Goal: Obtain resource: Download file/media

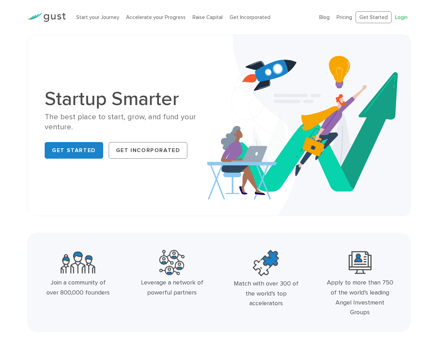
click at [399, 17] on link "Login" at bounding box center [401, 17] width 12 height 6
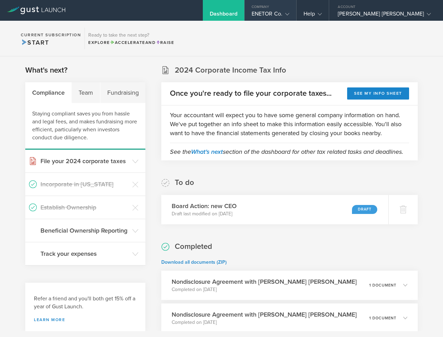
click at [287, 16] on div "ENETOR Co." at bounding box center [271, 15] width 38 height 10
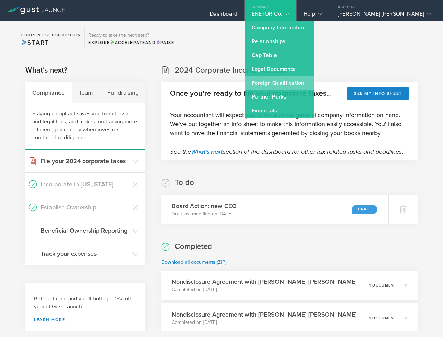
click at [290, 77] on link "Foreign Qualification" at bounding box center [279, 83] width 69 height 14
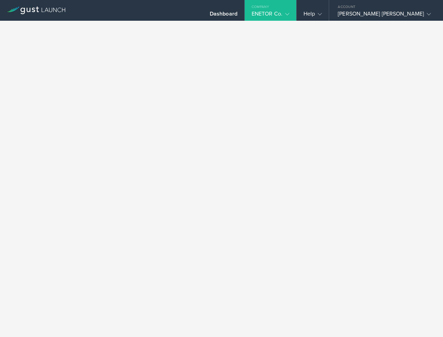
click at [290, 77] on div at bounding box center [221, 179] width 443 height 317
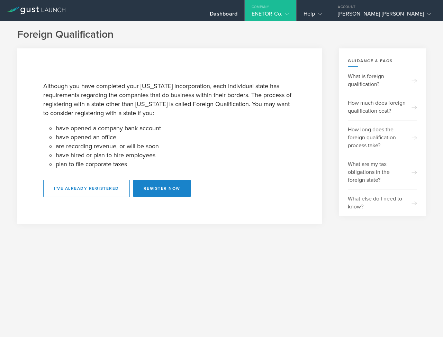
click at [289, 15] on gust-icon at bounding box center [285, 13] width 7 height 7
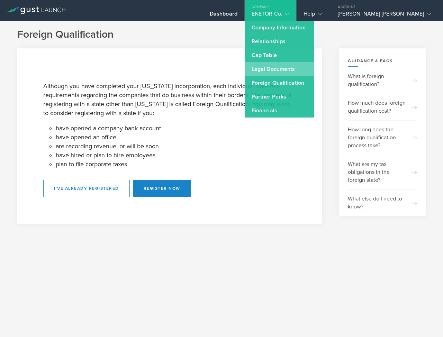
click at [283, 72] on link "Legal Documents" at bounding box center [279, 69] width 69 height 14
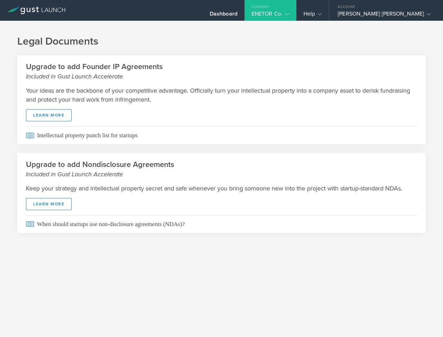
click at [288, 12] on div "ENETOR Co." at bounding box center [271, 15] width 38 height 10
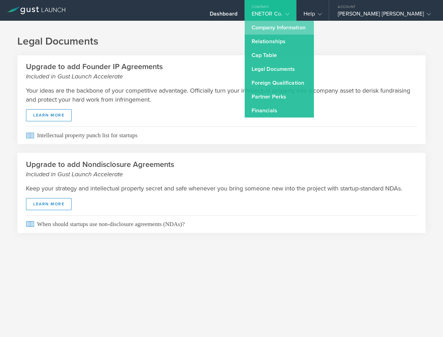
click at [280, 32] on link "Company Information" at bounding box center [279, 28] width 69 height 14
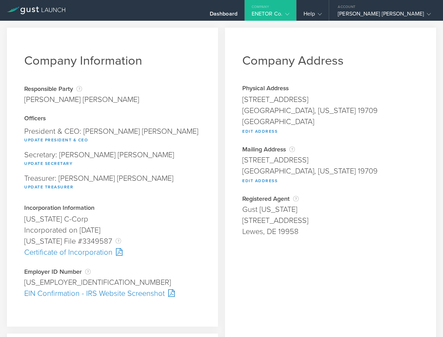
click at [96, 254] on div "Certificate of Incorporation" at bounding box center [112, 252] width 176 height 11
click at [66, 141] on button "Update President & CEO" at bounding box center [56, 140] width 64 height 8
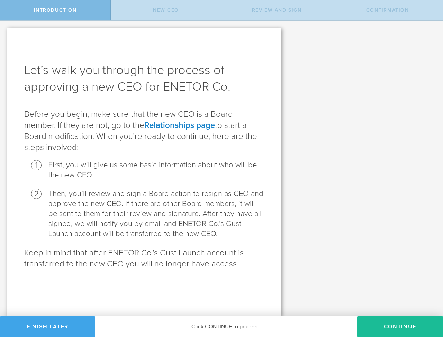
click at [80, 321] on button "Finish Later" at bounding box center [47, 327] width 95 height 21
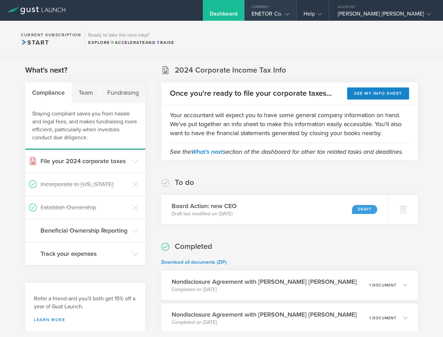
click at [289, 13] on gust-icon at bounding box center [285, 13] width 7 height 7
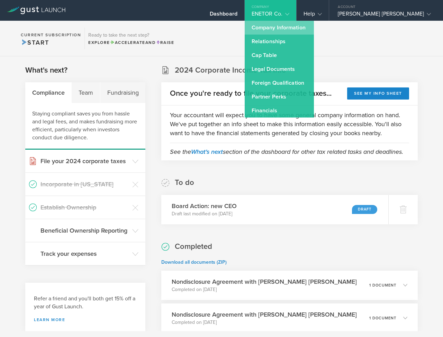
click at [288, 28] on link "Company Information" at bounding box center [279, 28] width 69 height 14
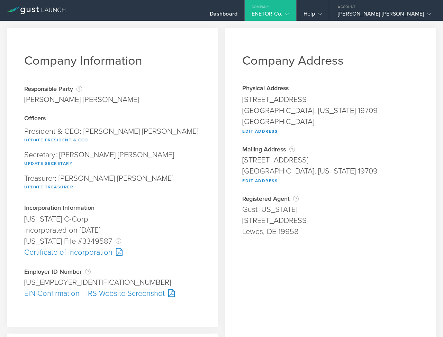
click at [193, 220] on div "Delaware C-Corp" at bounding box center [112, 219] width 176 height 11
click at [121, 294] on div "EIN Confirmation - IRS Website Screenshot" at bounding box center [112, 293] width 176 height 11
click at [193, 60] on h1 "Company Information" at bounding box center [112, 60] width 176 height 15
click at [296, 12] on div "ENETOR Co." at bounding box center [271, 15] width 52 height 10
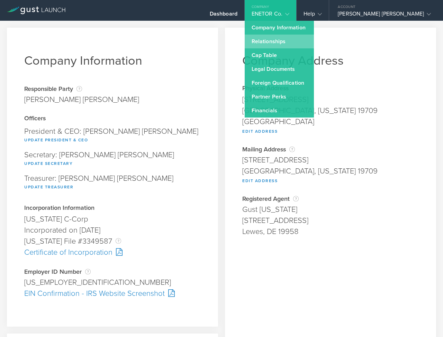
click at [297, 37] on link "Relationships" at bounding box center [279, 42] width 69 height 14
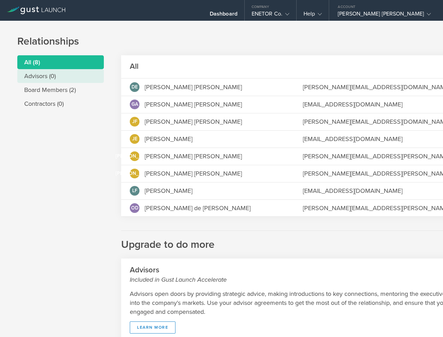
click at [61, 76] on li "Advisors (0)" at bounding box center [60, 76] width 87 height 14
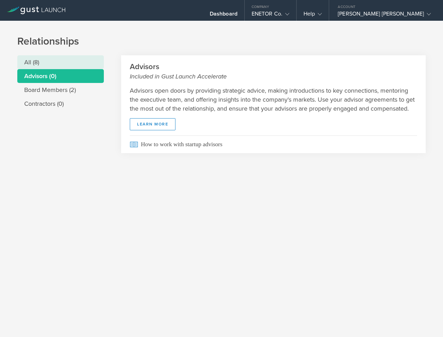
click at [67, 67] on li "All (8)" at bounding box center [60, 62] width 87 height 14
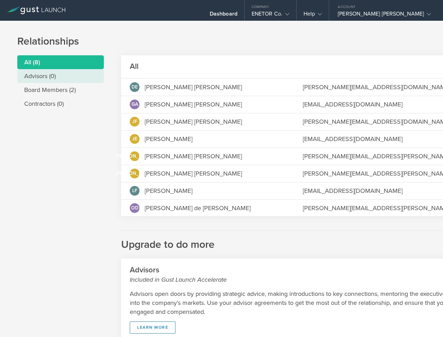
click at [57, 74] on li "Advisors (0)" at bounding box center [60, 76] width 87 height 14
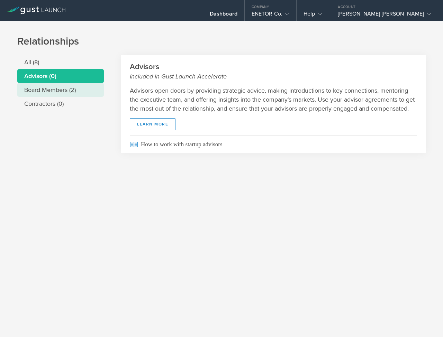
click at [60, 90] on li "Board Members (2)" at bounding box center [60, 90] width 87 height 14
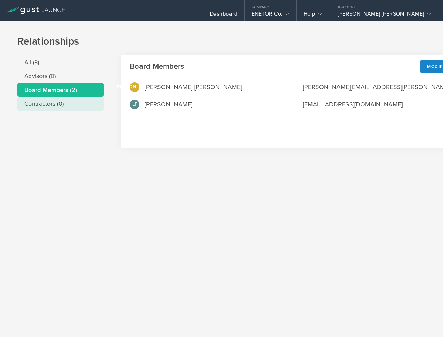
click at [69, 109] on li "Contractors (0)" at bounding box center [60, 104] width 87 height 14
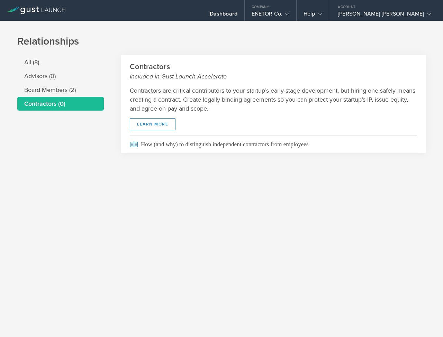
click at [152, 68] on h2 "Contractors Included in Gust Launch Accelerate" at bounding box center [273, 71] width 287 height 19
click at [225, 39] on h1 "Relationships" at bounding box center [221, 42] width 408 height 14
click at [271, 16] on div "ENETOR Co." at bounding box center [271, 15] width 38 height 10
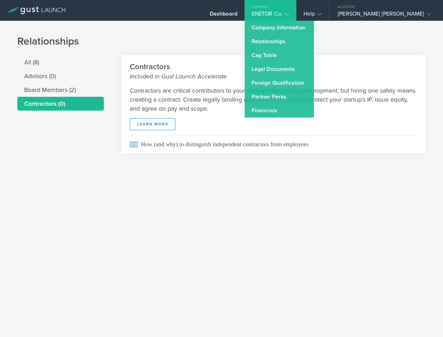
click at [396, 43] on h1 "Relationships" at bounding box center [221, 42] width 408 height 14
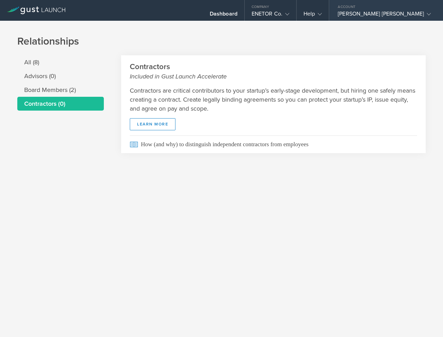
click at [395, 13] on div "Jose Antonio Salazar Hernandez" at bounding box center [384, 15] width 93 height 10
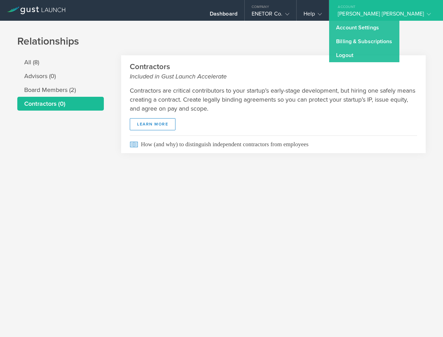
click at [275, 56] on header "Contractors Included in Gust Launch Accelerate" at bounding box center [273, 68] width 305 height 26
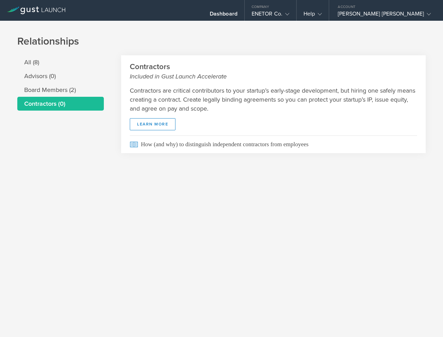
click at [285, 18] on div "ENETOR Co." at bounding box center [271, 15] width 38 height 10
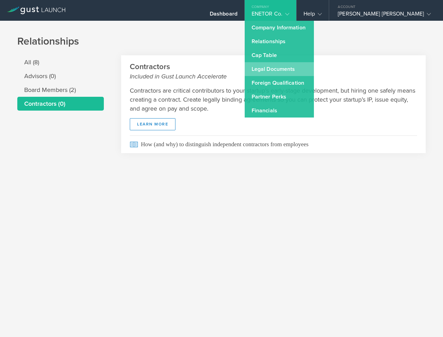
click at [279, 75] on link "Legal Documents" at bounding box center [279, 69] width 69 height 14
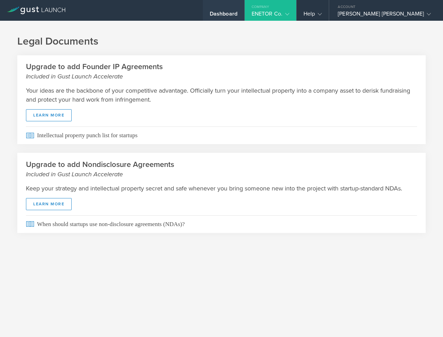
click at [244, 5] on div "Dashboard" at bounding box center [224, 10] width 42 height 21
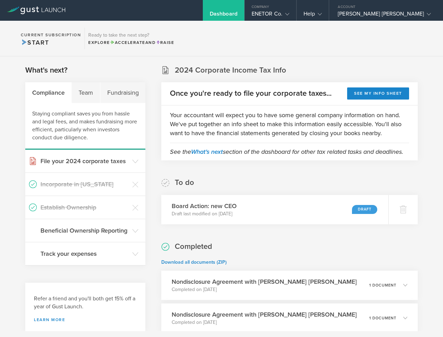
scroll to position [40, 0]
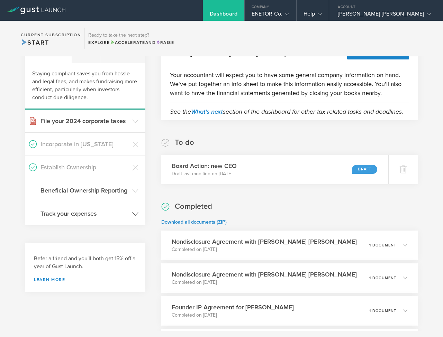
click at [136, 217] on icon at bounding box center [135, 214] width 6 height 6
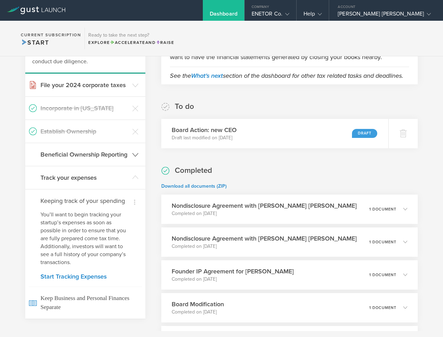
scroll to position [13, 0]
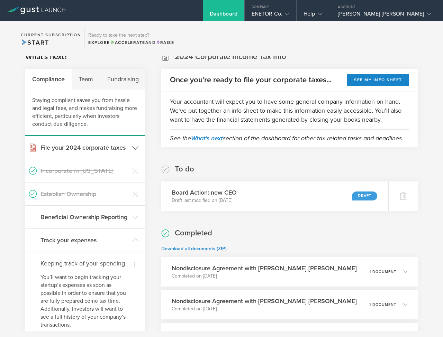
click at [127, 149] on header "File your 2024 corporate taxes" at bounding box center [85, 147] width 120 height 23
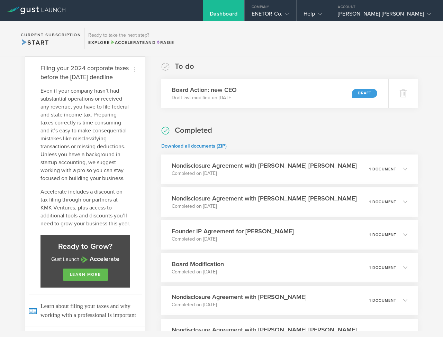
scroll to position [33, 0]
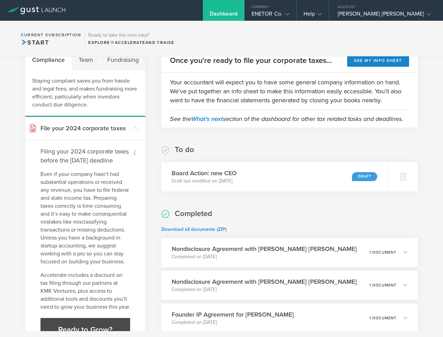
click at [132, 154] on icon at bounding box center [134, 153] width 8 height 8
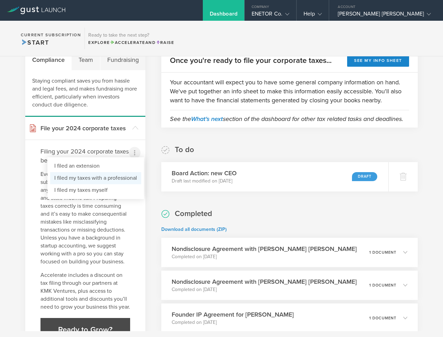
click at [107, 175] on li "I filed my taxes with a professional" at bounding box center [95, 178] width 91 height 12
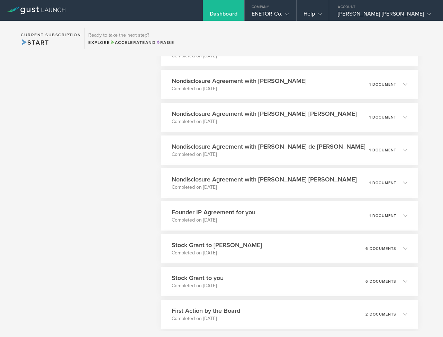
scroll to position [448, 0]
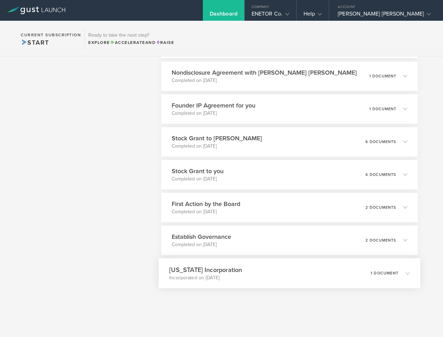
click at [404, 279] on div "1 document" at bounding box center [390, 274] width 39 height 12
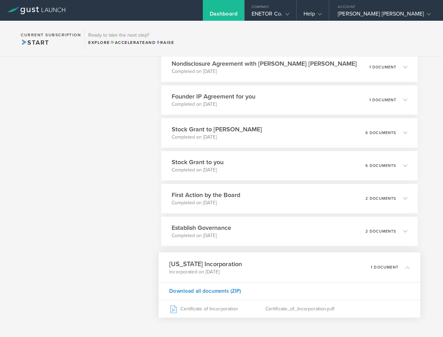
scroll to position [487, 0]
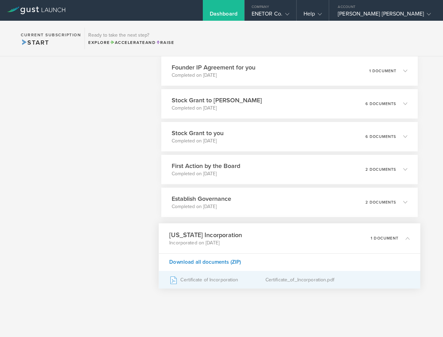
click at [237, 279] on div "Certificate of Incorporation" at bounding box center [218, 279] width 96 height 17
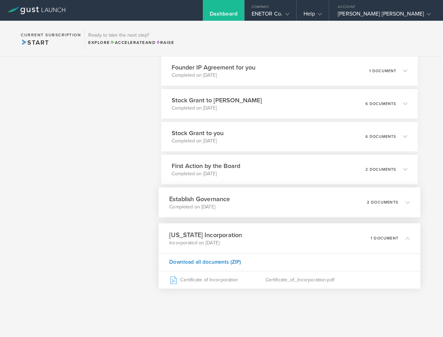
click at [406, 203] on icon at bounding box center [408, 202] width 4 height 4
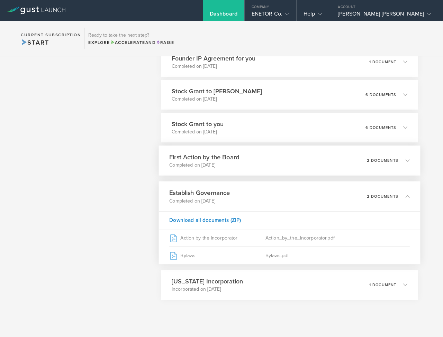
scroll to position [452, 0]
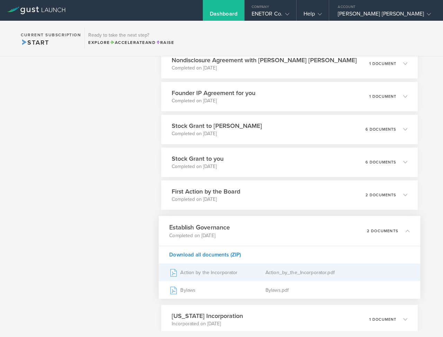
click at [289, 281] on div "Action_by_the_Incorporator.pdf" at bounding box center [337, 272] width 144 height 17
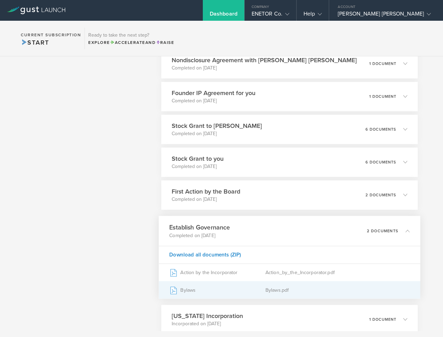
click at [205, 299] on div "Bylaws" at bounding box center [218, 290] width 96 height 17
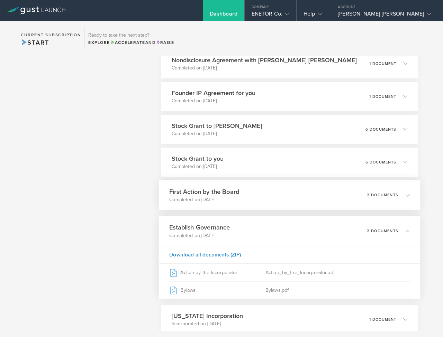
click at [280, 203] on div "First Action by the Board Completed on Aug 4, 2020 2 documents" at bounding box center [289, 195] width 261 height 30
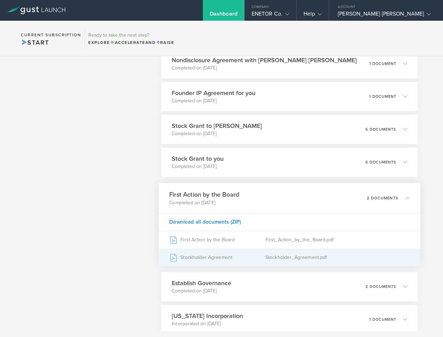
click at [252, 261] on div "Stockholder Agreement" at bounding box center [218, 257] width 96 height 17
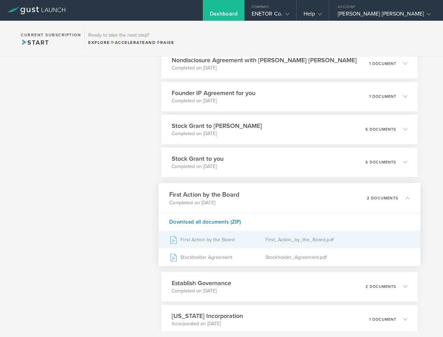
click at [228, 248] on div "First Action by the Board" at bounding box center [218, 239] width 96 height 17
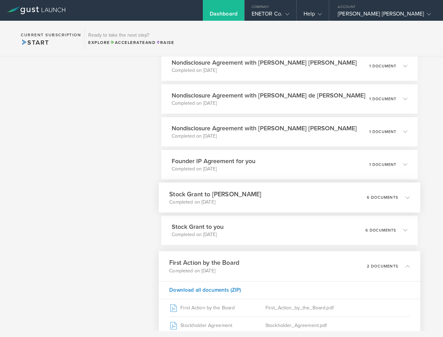
scroll to position [507, 0]
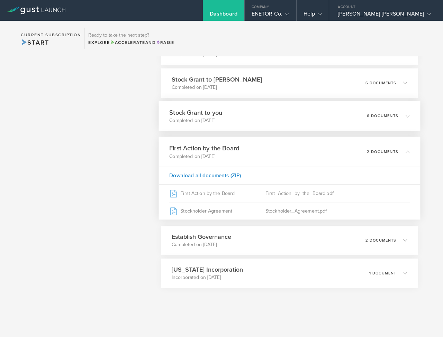
click at [300, 119] on div "Stock Grant to you Completed on Aug 8, 2020 6 documents" at bounding box center [289, 116] width 261 height 30
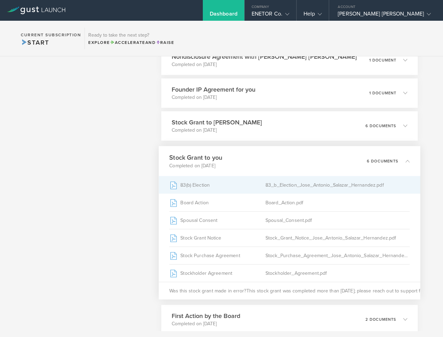
click at [317, 192] on div "83_b_Election_Jose_Antonio_Salazar_Hernandez.pdf" at bounding box center [337, 184] width 144 height 17
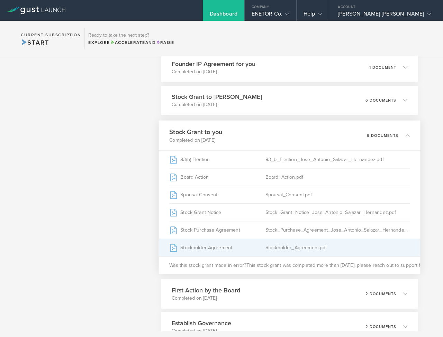
scroll to position [472, 0]
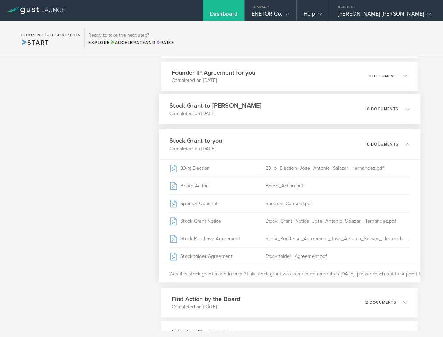
click at [262, 117] on p "Completed on Aug 8, 2020" at bounding box center [216, 113] width 92 height 7
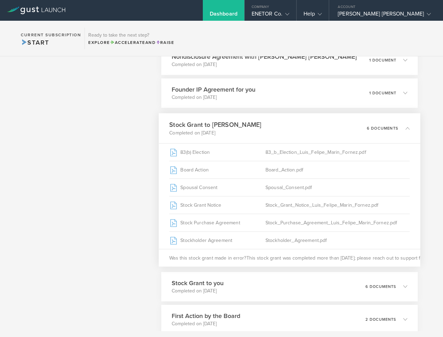
click at [275, 127] on div "Stock Grant to Luis Felipe Marin Fornez Completed on Aug 8, 2020 6 documents" at bounding box center [289, 128] width 261 height 30
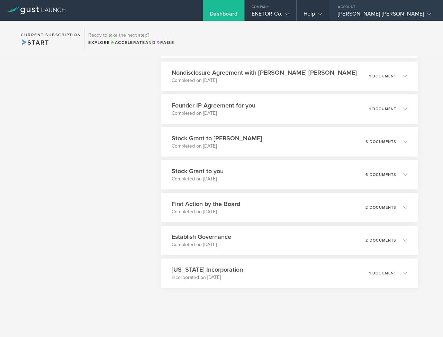
click at [422, 10] on div "Jose Antonio Salazar Hernandez" at bounding box center [384, 15] width 93 height 10
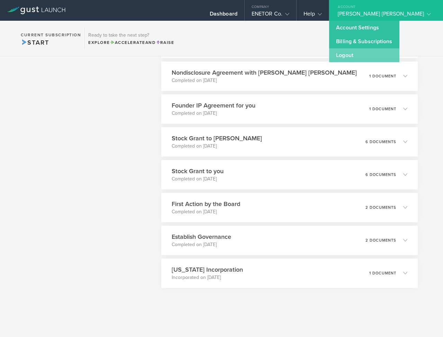
click at [376, 52] on link "Logout" at bounding box center [364, 55] width 70 height 14
